Goal: Find specific page/section: Find specific page/section

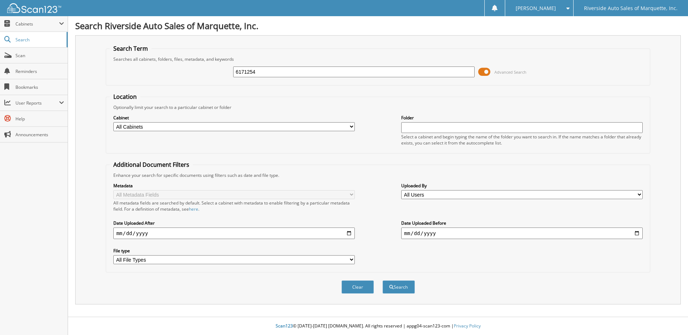
type input "6171254"
click at [382, 281] on button "Search" at bounding box center [398, 287] width 32 height 13
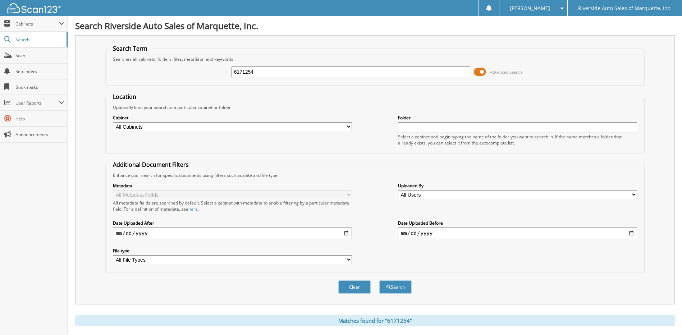
scroll to position [108, 0]
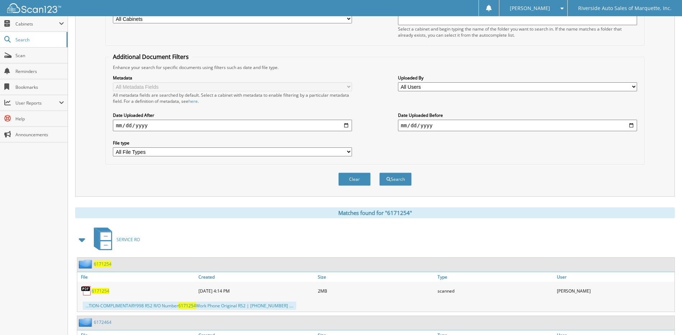
click at [106, 263] on span "6171254" at bounding box center [103, 264] width 18 height 6
